Goal: Transaction & Acquisition: Download file/media

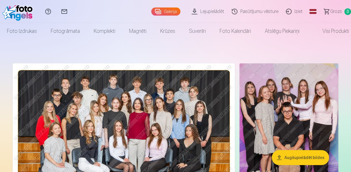
click at [210, 12] on link "Lejupielādēt" at bounding box center [209, 11] width 40 height 23
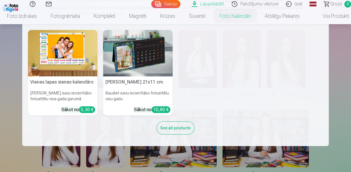
scroll to position [115, 0]
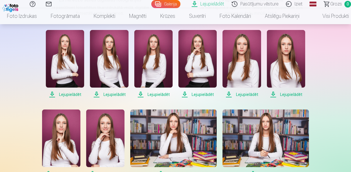
click at [215, 3] on link "Lejupielādēt" at bounding box center [209, 4] width 40 height 8
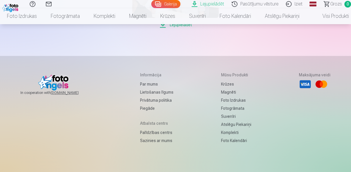
scroll to position [509, 0]
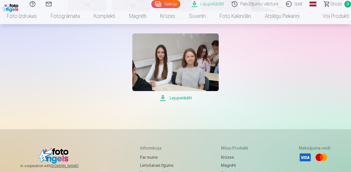
click at [163, 97] on span "Lejupielādēt" at bounding box center [175, 97] width 86 height 7
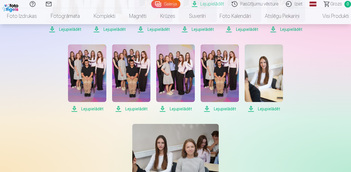
scroll to position [417, 0]
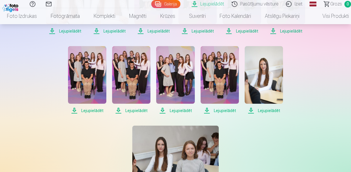
click at [74, 111] on span "Lejupielādēt" at bounding box center [87, 110] width 38 height 7
click at [119, 110] on span "Lejupielādēt" at bounding box center [131, 110] width 38 height 7
click at [162, 111] on span "Lejupielādēt" at bounding box center [175, 110] width 38 height 7
click at [208, 110] on span "Lejupielādēt" at bounding box center [219, 110] width 38 height 7
click at [253, 113] on span "Lejupielādēt" at bounding box center [263, 110] width 38 height 7
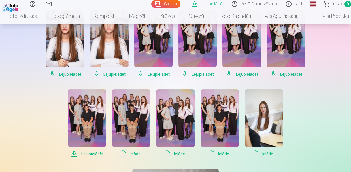
scroll to position [371, 0]
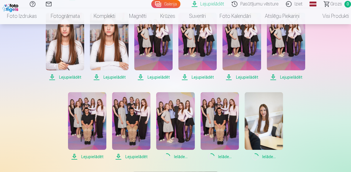
click at [272, 78] on span "Lejupielādēt" at bounding box center [286, 77] width 38 height 7
click at [233, 80] on span "Lejupielādēt" at bounding box center [241, 77] width 38 height 7
click at [190, 78] on span "Lejupielādēt" at bounding box center [197, 77] width 38 height 7
click at [145, 79] on span "Lejupielādēt" at bounding box center [153, 77] width 38 height 7
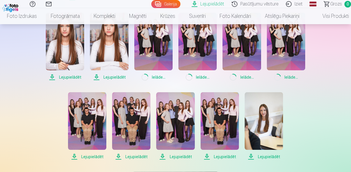
click at [99, 75] on span "Lejupielādēt" at bounding box center [109, 77] width 38 height 7
click at [72, 76] on span "Lejupielādēt" at bounding box center [65, 77] width 38 height 7
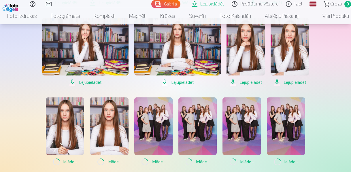
scroll to position [279, 0]
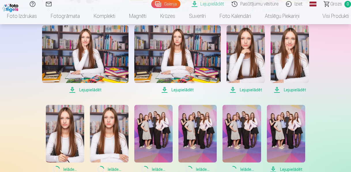
click at [73, 91] on span "Lejupielādēt" at bounding box center [85, 89] width 86 height 7
click at [179, 88] on span "Lejupielādēt" at bounding box center [177, 89] width 86 height 7
click at [240, 90] on span "Lejupielādēt" at bounding box center [245, 89] width 38 height 7
click at [277, 90] on span "Lejupielādēt" at bounding box center [289, 89] width 38 height 7
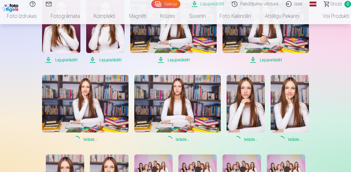
scroll to position [210, 0]
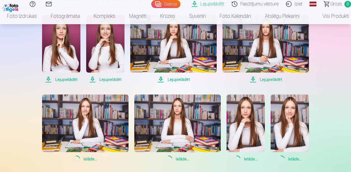
click at [61, 79] on span "Lejupielādēt" at bounding box center [61, 79] width 38 height 7
click at [94, 82] on span "Lejupielādēt" at bounding box center [105, 79] width 38 height 7
click at [159, 79] on span "Lejupielādēt" at bounding box center [173, 79] width 86 height 7
click at [255, 79] on span "Lejupielādēt" at bounding box center [265, 79] width 86 height 7
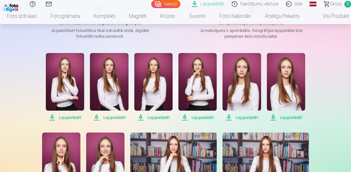
scroll to position [71, 0]
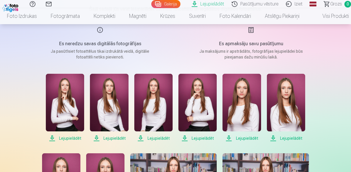
click at [60, 137] on span "Lejupielādēt" at bounding box center [65, 138] width 38 height 7
click at [102, 138] on span "Lejupielādēt" at bounding box center [109, 138] width 38 height 7
click at [161, 136] on span "Lejupielādēt" at bounding box center [153, 138] width 38 height 7
click at [188, 137] on span "Lejupielādēt" at bounding box center [197, 138] width 38 height 7
click at [227, 138] on span "Lejupielādēt" at bounding box center [241, 138] width 38 height 7
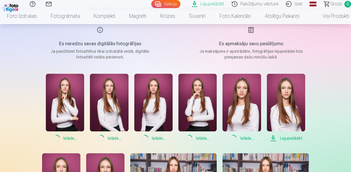
click at [271, 138] on span "Lejupielādēt" at bounding box center [286, 138] width 38 height 7
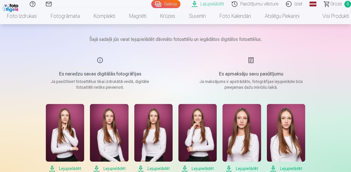
scroll to position [25, 0]
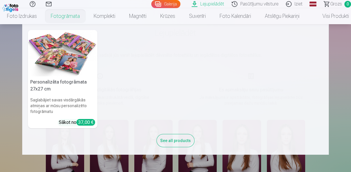
click at [75, 18] on link "Fotogrāmata" at bounding box center [65, 16] width 43 height 16
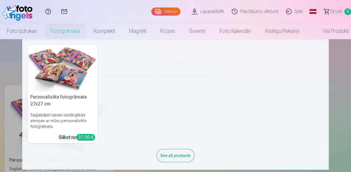
click at [73, 58] on img at bounding box center [62, 68] width 69 height 46
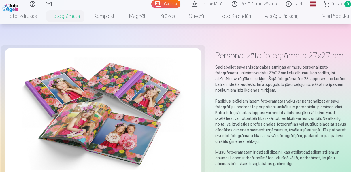
scroll to position [23, 0]
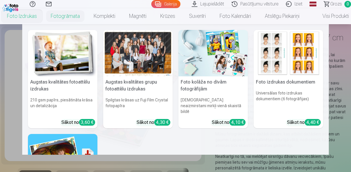
click at [31, 18] on link "Foto izdrukas" at bounding box center [22, 16] width 44 height 16
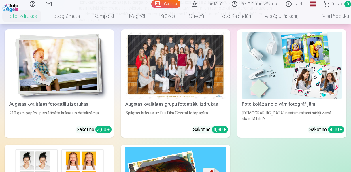
scroll to position [92, 0]
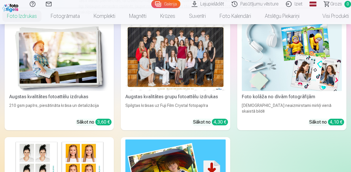
click at [208, 60] on div at bounding box center [175, 57] width 100 height 67
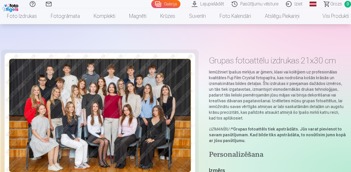
scroll to position [46, 0]
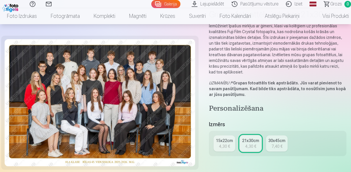
click at [176, 95] on img at bounding box center [100, 102] width 190 height 127
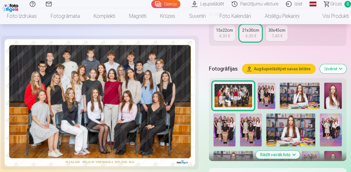
scroll to position [138, 0]
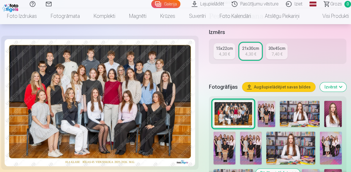
click at [86, 111] on img at bounding box center [100, 102] width 190 height 127
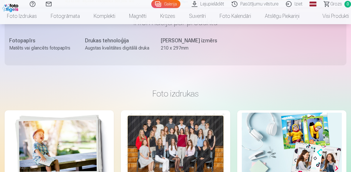
scroll to position [276, 0]
